Goal: Task Accomplishment & Management: Complete application form

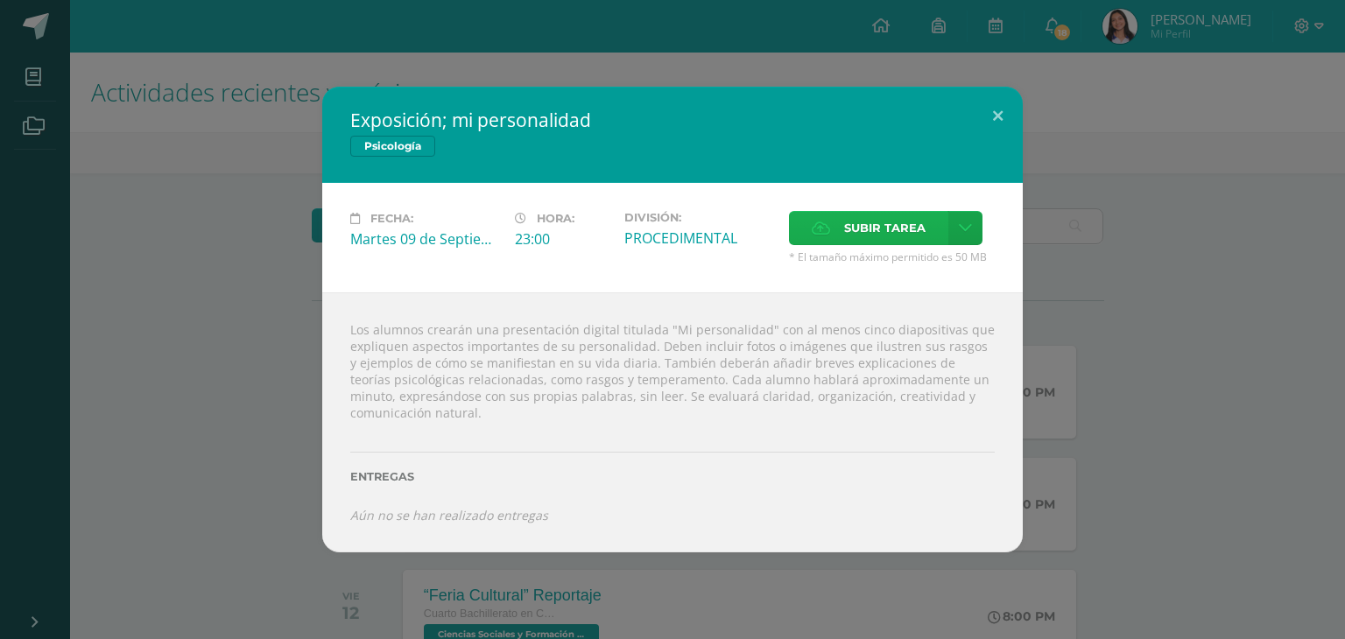
click at [841, 232] on label "Subir tarea" at bounding box center [868, 228] width 159 height 34
click at [0, 0] on input "Subir tarea" at bounding box center [0, 0] width 0 height 0
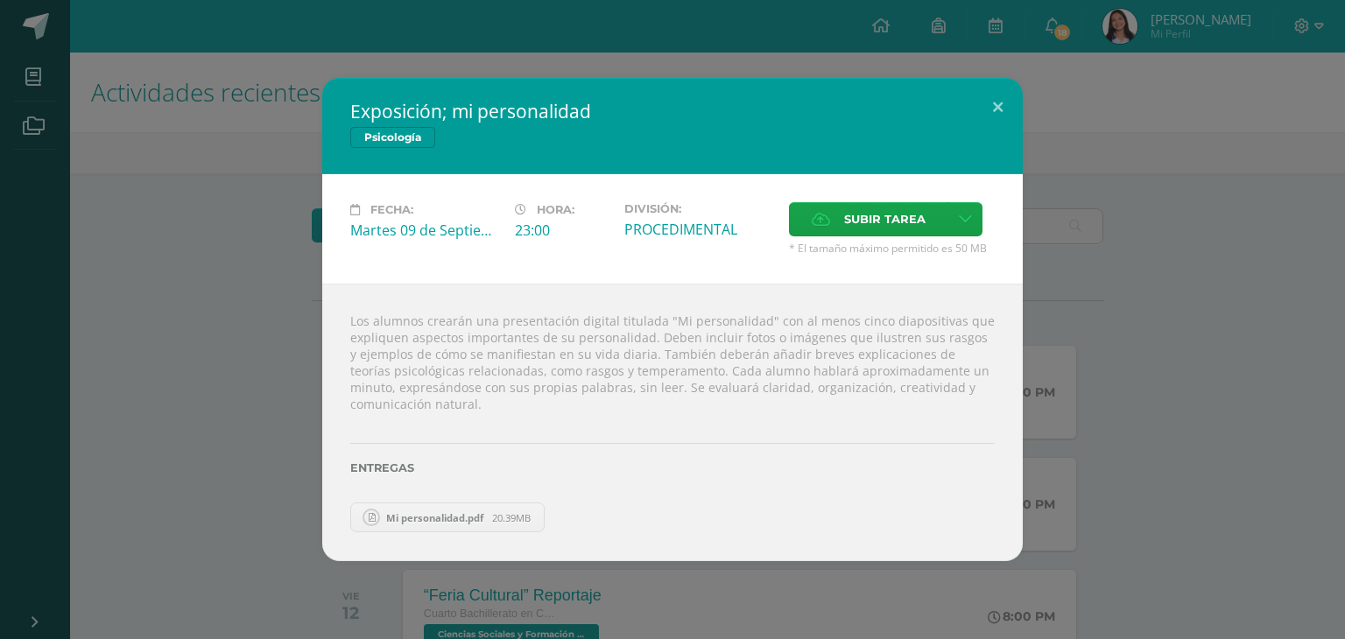
click at [406, 516] on span "Mi personalidad.pdf" at bounding box center [434, 517] width 115 height 13
click at [986, 102] on button at bounding box center [998, 108] width 50 height 60
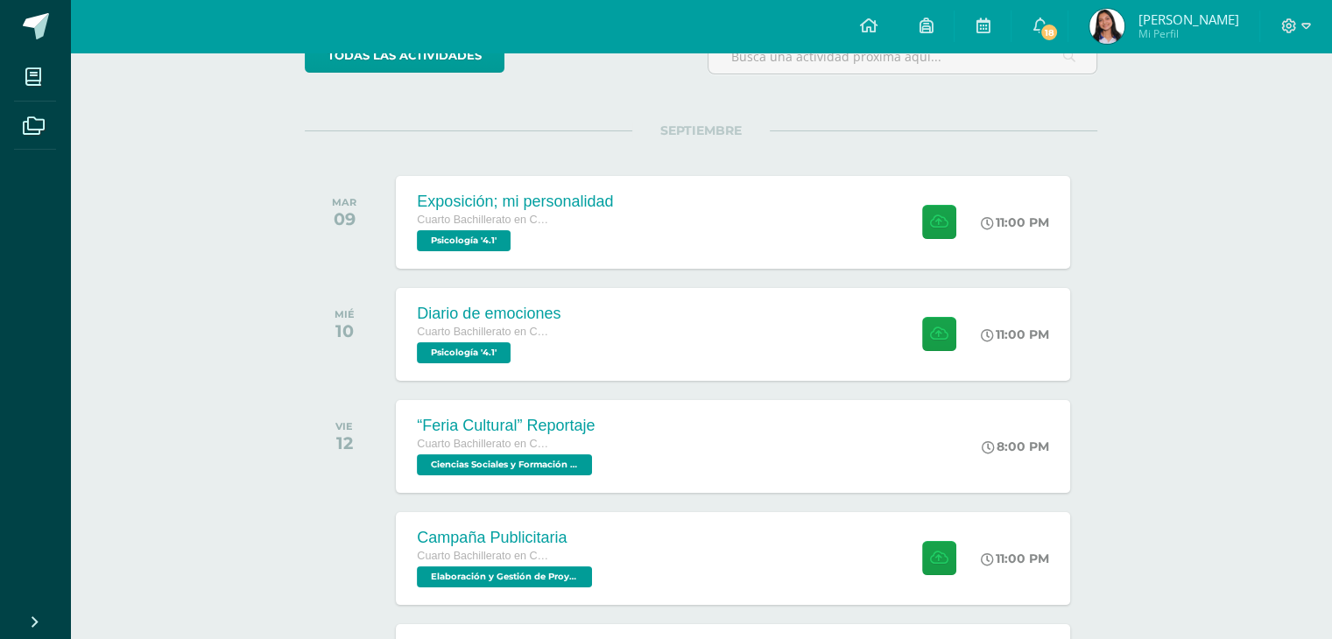
scroll to position [172, 0]
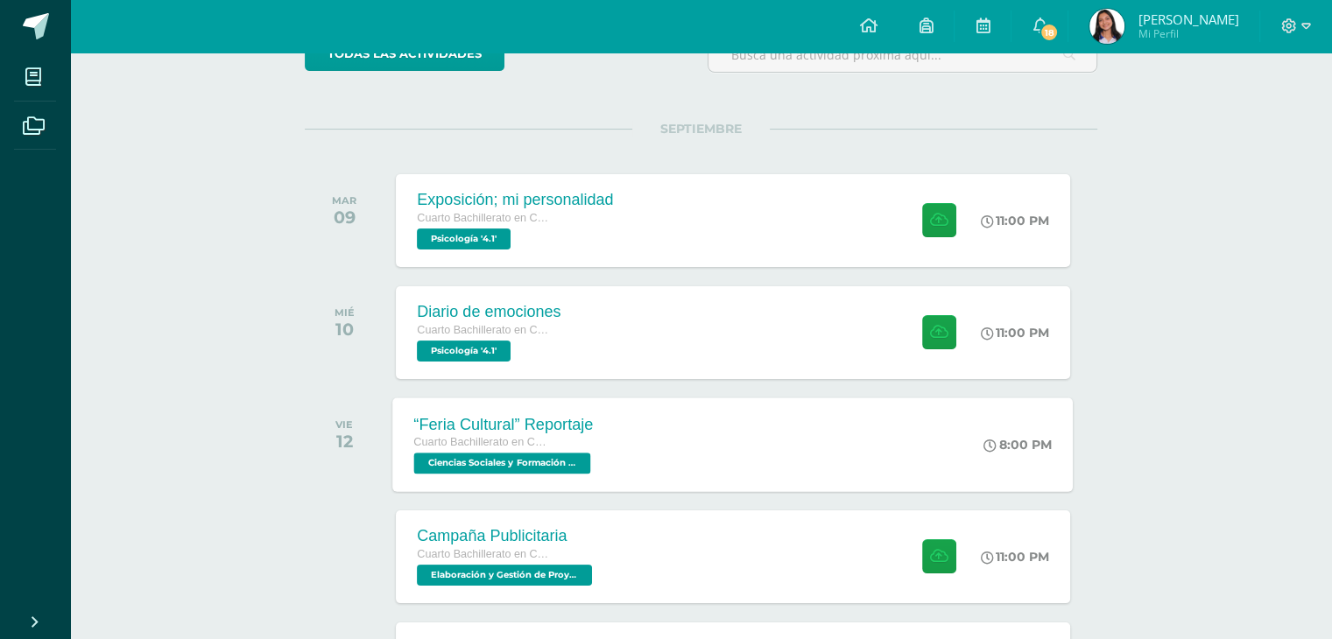
click at [743, 428] on div "“Feria Cultural” Reportaje Cuarto Bachillerato en Ciencias y Letras Ciencias So…" at bounding box center [733, 445] width 680 height 94
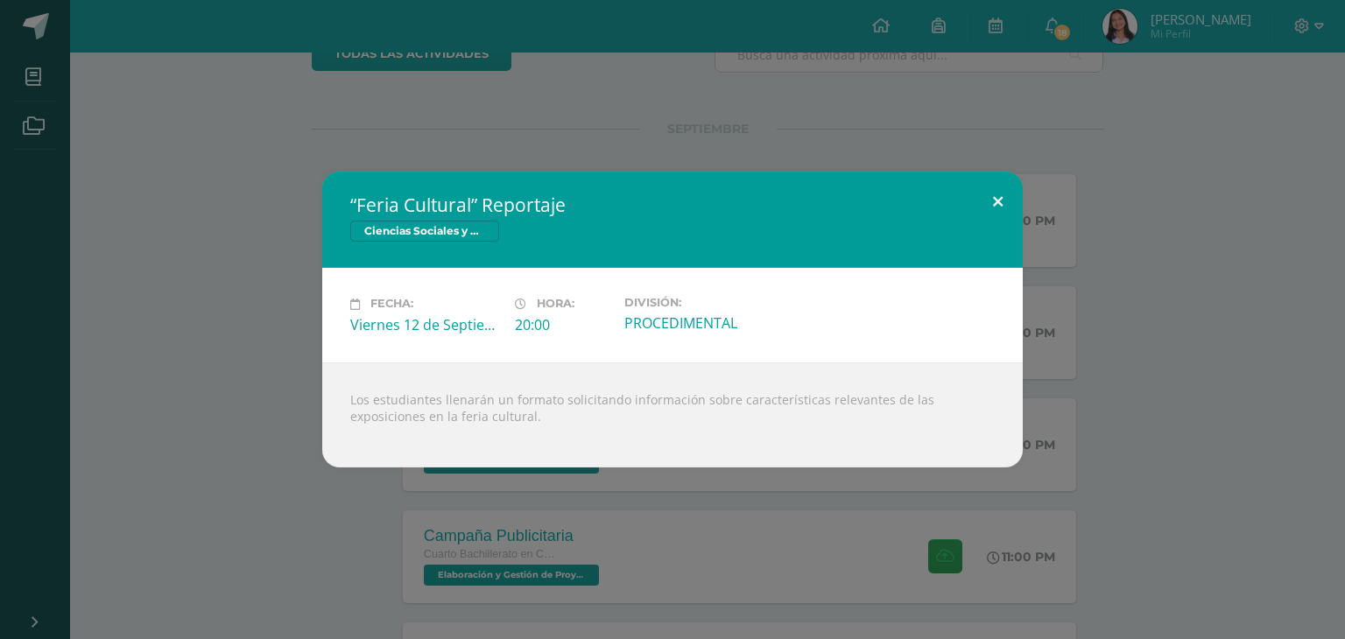
click at [993, 208] on button at bounding box center [998, 202] width 50 height 60
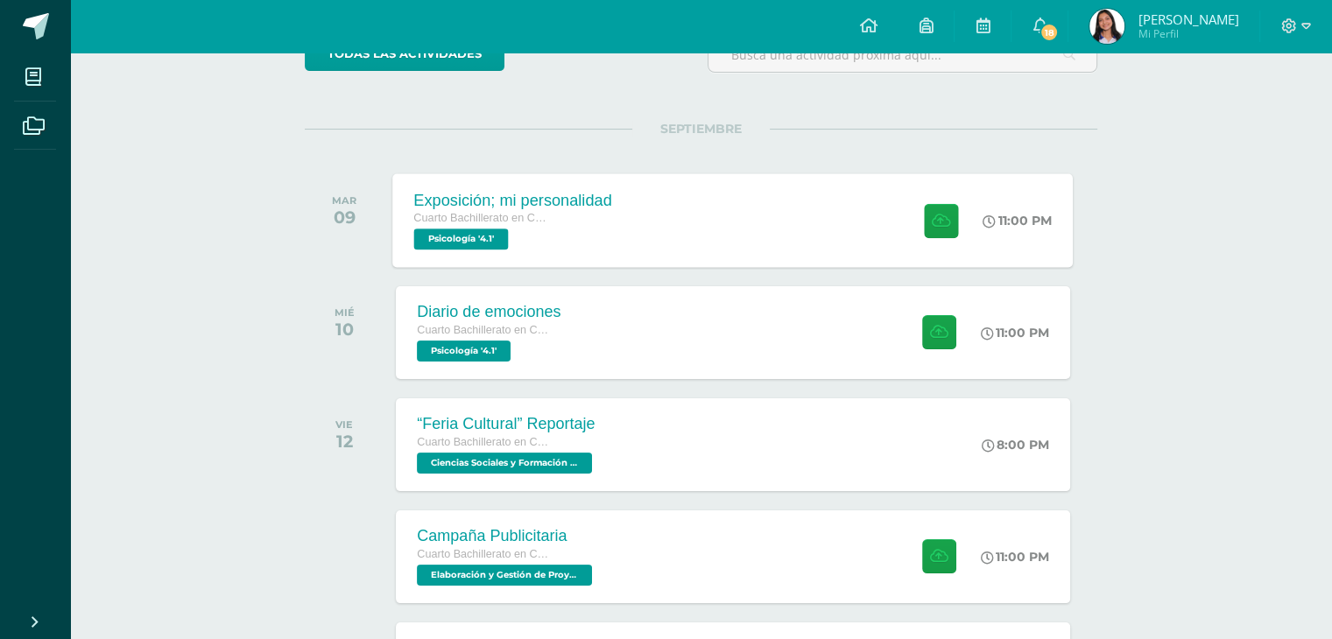
click at [728, 243] on div "Exposición; mi personalidad Cuarto Bachillerato en Ciencias y Letras Psicología…" at bounding box center [733, 220] width 680 height 94
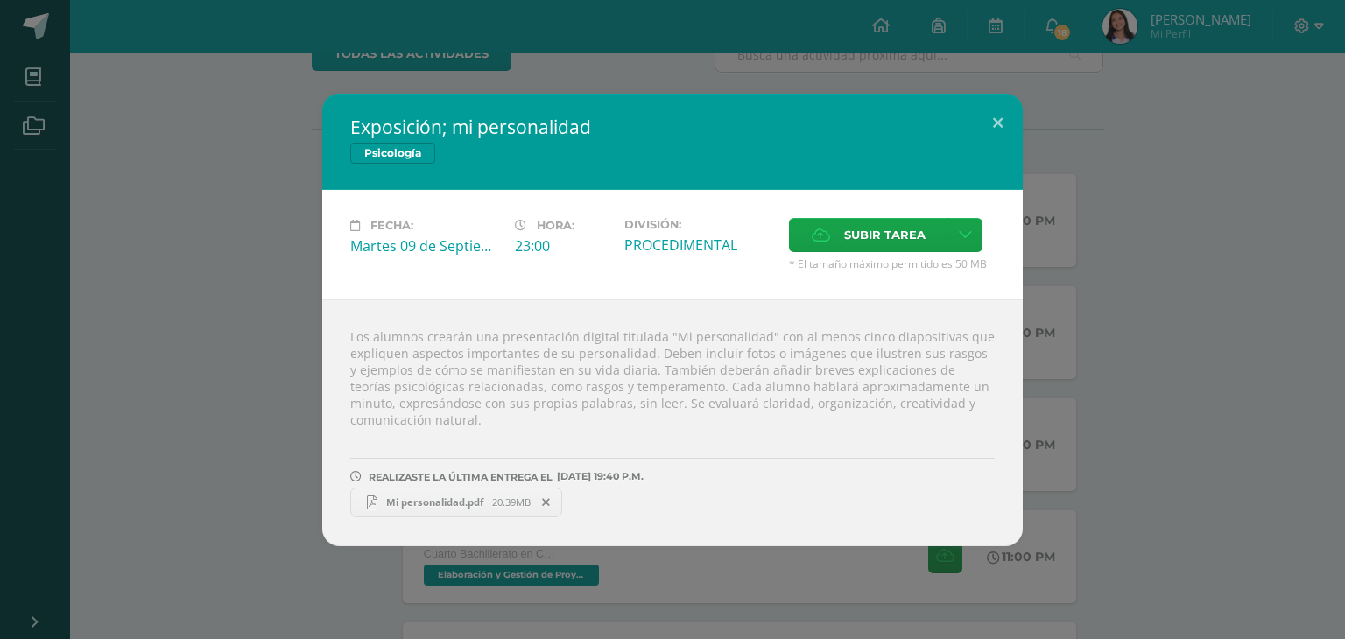
click at [403, 511] on link "Mi personalidad.pdf 20.39MB" at bounding box center [456, 503] width 212 height 30
click at [401, 511] on link "Mi personalidad.pdf 20.39MB" at bounding box center [456, 503] width 212 height 30
click at [1080, 274] on div "Exposición; mi personalidad Psicología Fecha: [DATE] Hora: 23:00 División: Canc…" at bounding box center [672, 320] width 1331 height 453
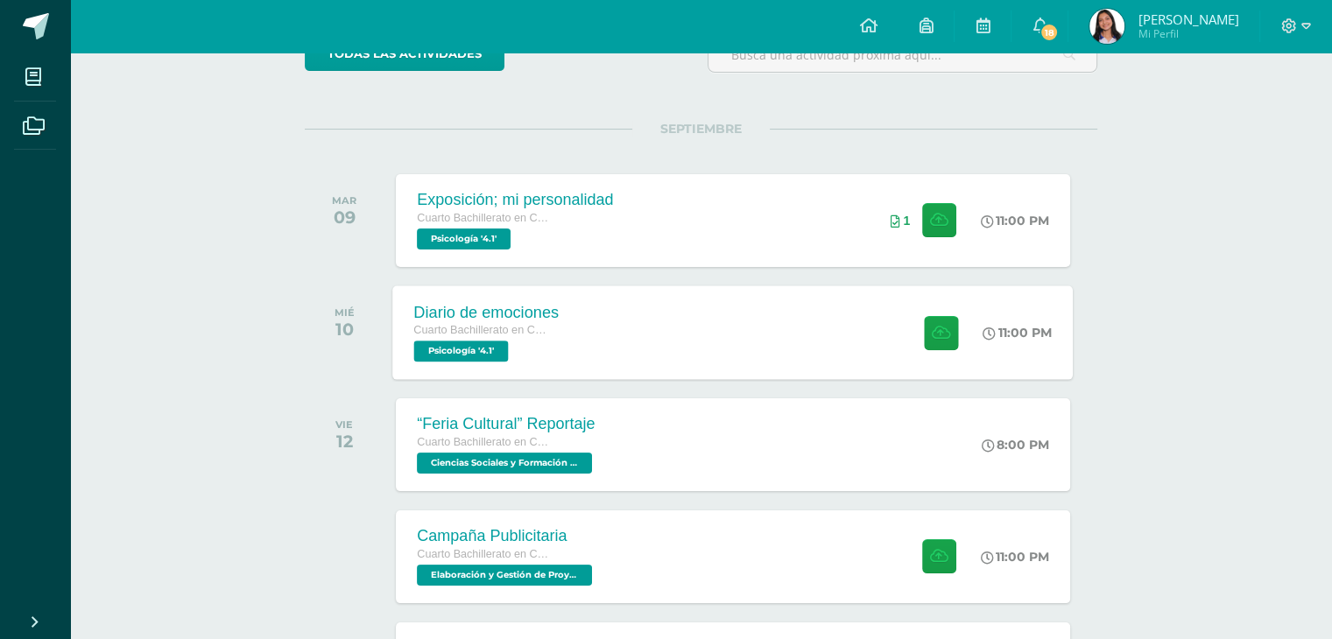
click at [734, 328] on div "Diario de emociones Cuarto Bachillerato en Ciencias y Letras Psicología '4.1' 1…" at bounding box center [733, 332] width 680 height 94
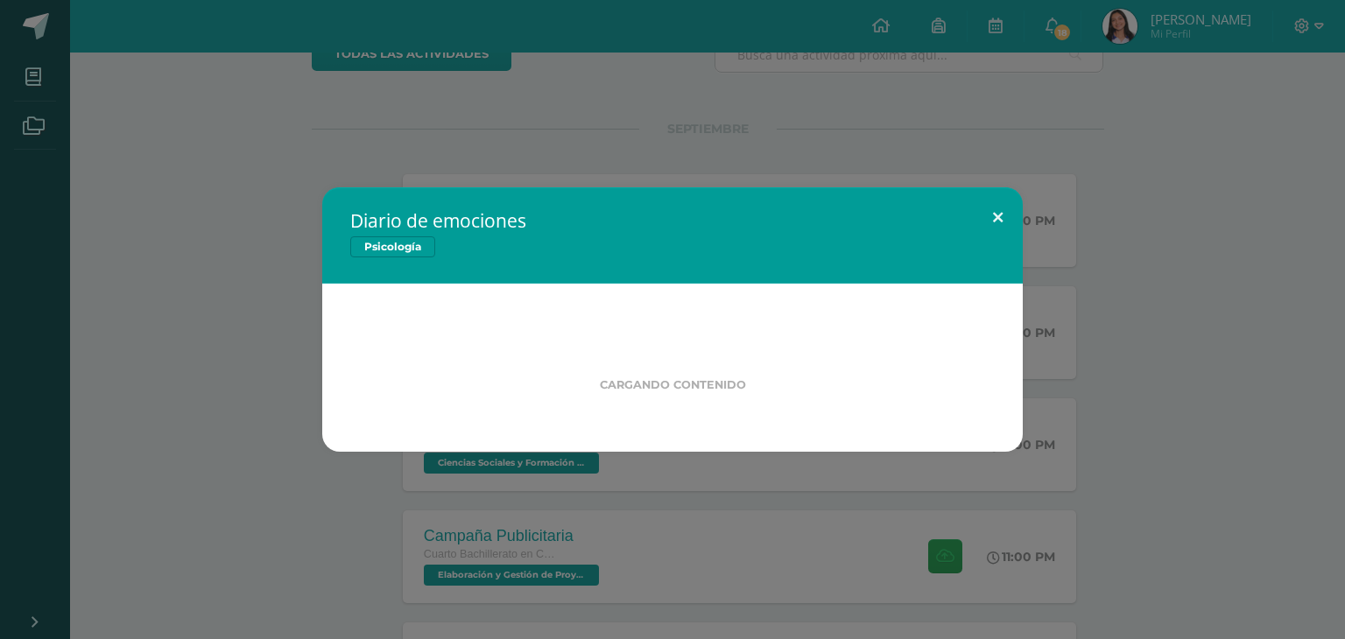
click at [996, 214] on button at bounding box center [998, 217] width 50 height 60
